Goal: Information Seeking & Learning: Check status

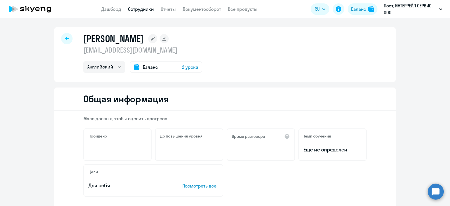
select select "english"
click at [114, 8] on link "Дашборд" at bounding box center [111, 9] width 20 height 6
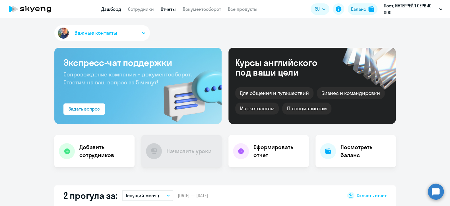
click at [171, 10] on link "Отчеты" at bounding box center [168, 9] width 15 height 6
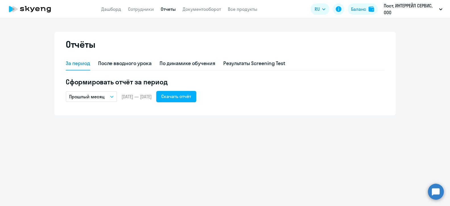
click at [113, 94] on button "Прошлый месяц" at bounding box center [91, 96] width 51 height 11
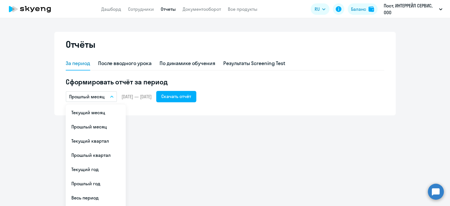
click at [139, 97] on span "[DATE] — [DATE]" at bounding box center [136, 97] width 30 height 6
